Goal: Task Accomplishment & Management: Manage account settings

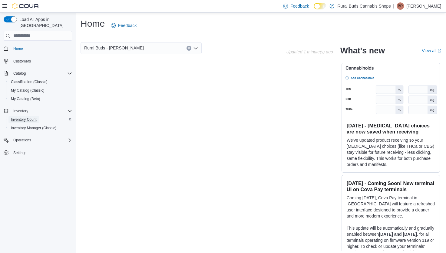
click at [28, 117] on span "Inventory Count" at bounding box center [24, 119] width 26 height 5
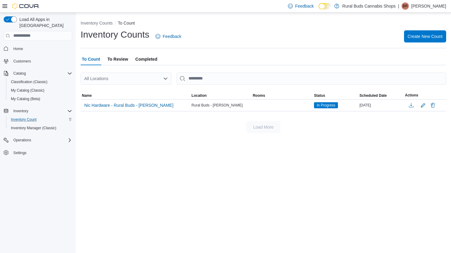
click at [415, 5] on p "[PERSON_NAME]" at bounding box center [428, 5] width 35 height 7
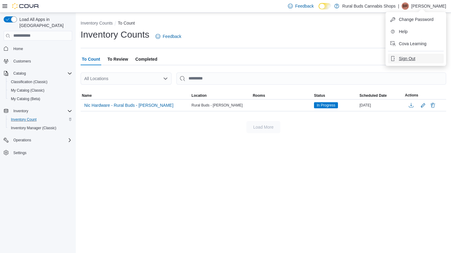
click at [419, 60] on button "Sign Out" at bounding box center [416, 59] width 56 height 10
